Goal: Information Seeking & Learning: Learn about a topic

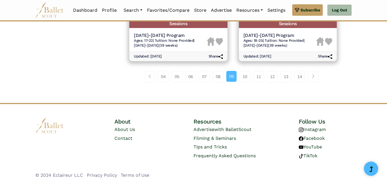
scroll to position [862, 0]
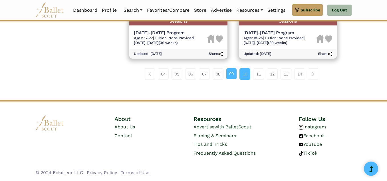
click at [244, 74] on link "10" at bounding box center [244, 73] width 11 height 11
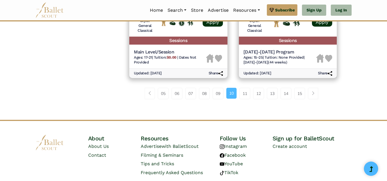
scroll to position [871, 0]
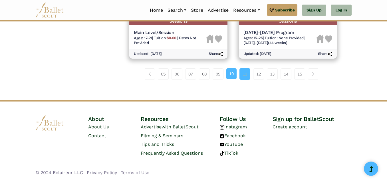
click at [242, 73] on link "11" at bounding box center [244, 73] width 11 height 11
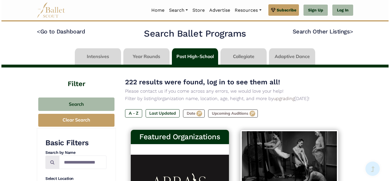
scroll to position [102, 0]
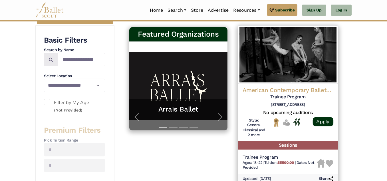
click at [255, 86] on h4 "American Contemporary Ballet (ACB)" at bounding box center [287, 90] width 91 height 8
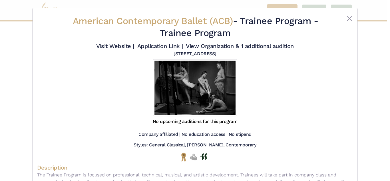
scroll to position [88, 0]
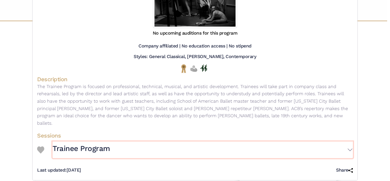
click at [245, 141] on button "Trainee Program" at bounding box center [202, 149] width 300 height 17
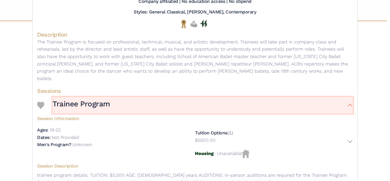
scroll to position [173, 0]
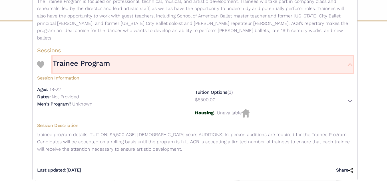
click at [282, 56] on button "Trainee Program" at bounding box center [202, 64] width 300 height 17
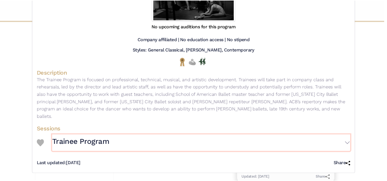
scroll to position [0, 0]
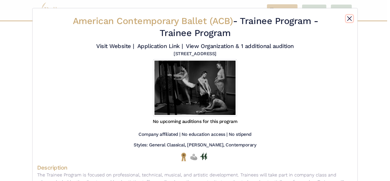
click at [350, 18] on button "Close" at bounding box center [349, 18] width 7 height 7
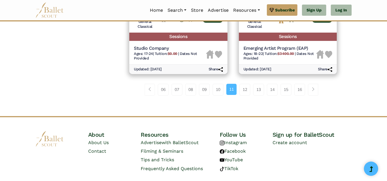
scroll to position [841, 0]
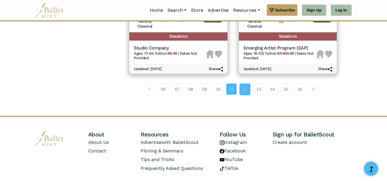
click at [248, 85] on link "12" at bounding box center [244, 88] width 11 height 11
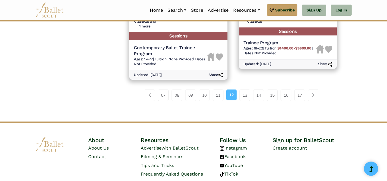
scroll to position [862, 0]
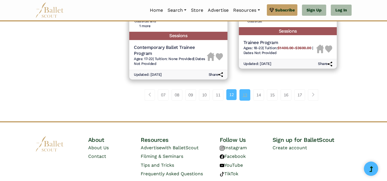
click at [242, 92] on link "13" at bounding box center [244, 94] width 11 height 11
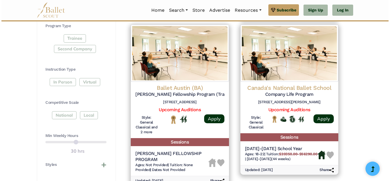
scroll to position [260, 0]
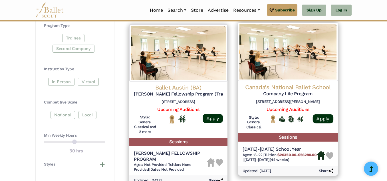
click at [279, 87] on h4 "Canada's National Ballet School" at bounding box center [287, 87] width 91 height 8
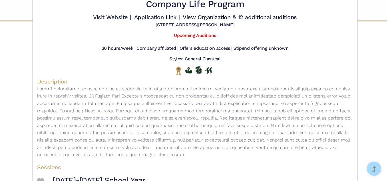
scroll to position [68, 0]
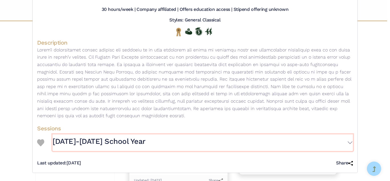
click at [199, 137] on button "2024-2025 School Year" at bounding box center [202, 142] width 300 height 17
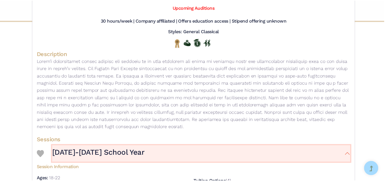
scroll to position [0, 0]
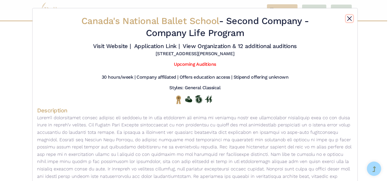
click at [346, 17] on button "Close" at bounding box center [349, 18] width 7 height 7
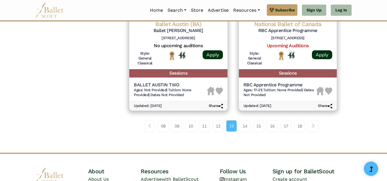
scroll to position [851, 0]
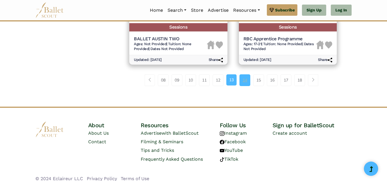
click at [242, 77] on link "14" at bounding box center [244, 79] width 11 height 11
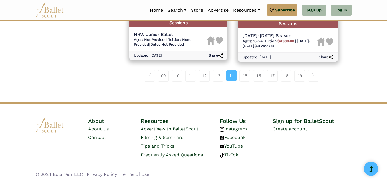
scroll to position [861, 0]
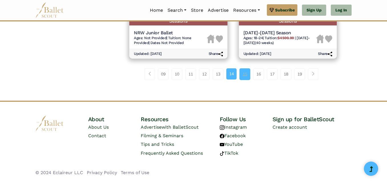
click at [244, 71] on link "15" at bounding box center [244, 73] width 11 height 11
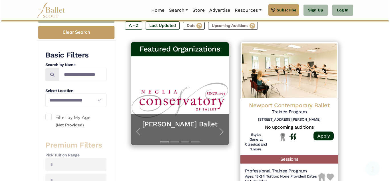
scroll to position [88, 0]
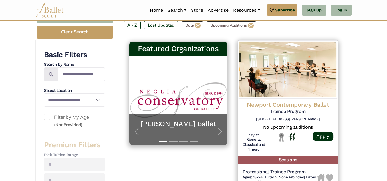
click at [262, 102] on h4 "Newport Contemporary Ballet" at bounding box center [287, 105] width 91 height 8
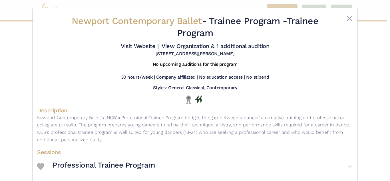
scroll to position [24, 0]
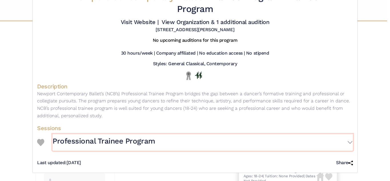
click at [206, 139] on button "Professional Trainee Program" at bounding box center [202, 142] width 300 height 17
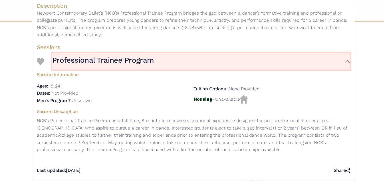
scroll to position [0, 0]
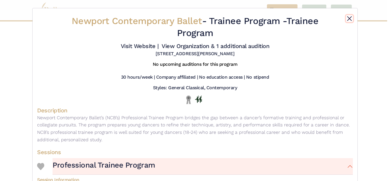
click at [348, 20] on button "Close" at bounding box center [349, 18] width 7 height 7
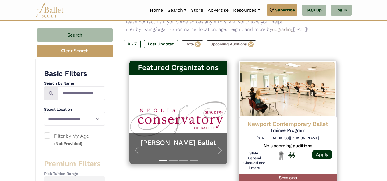
scroll to position [89, 0]
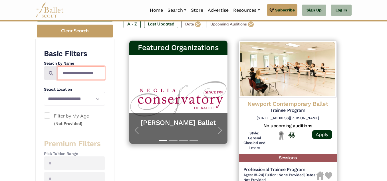
click at [88, 69] on input "Search by names..." at bounding box center [81, 72] width 47 height 13
type input "***"
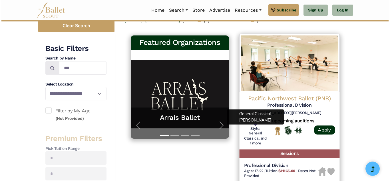
scroll to position [94, 0]
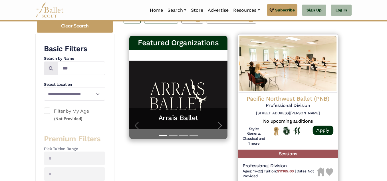
click at [279, 111] on h6 "[STREET_ADDRESS][PERSON_NAME]" at bounding box center [287, 113] width 91 height 5
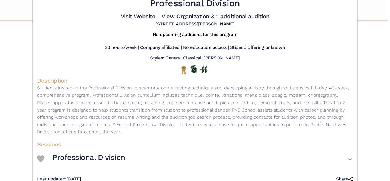
scroll to position [46, 0]
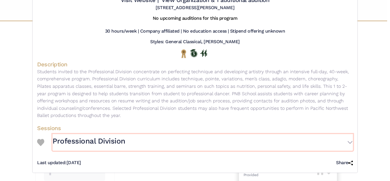
click at [181, 139] on button "Professional Division" at bounding box center [202, 142] width 300 height 17
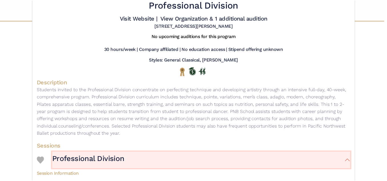
scroll to position [0, 0]
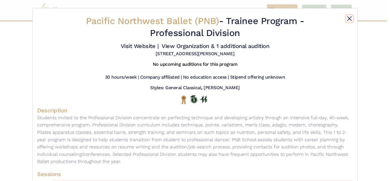
click at [348, 17] on button "Close" at bounding box center [349, 18] width 7 height 7
